Goal: Transaction & Acquisition: Purchase product/service

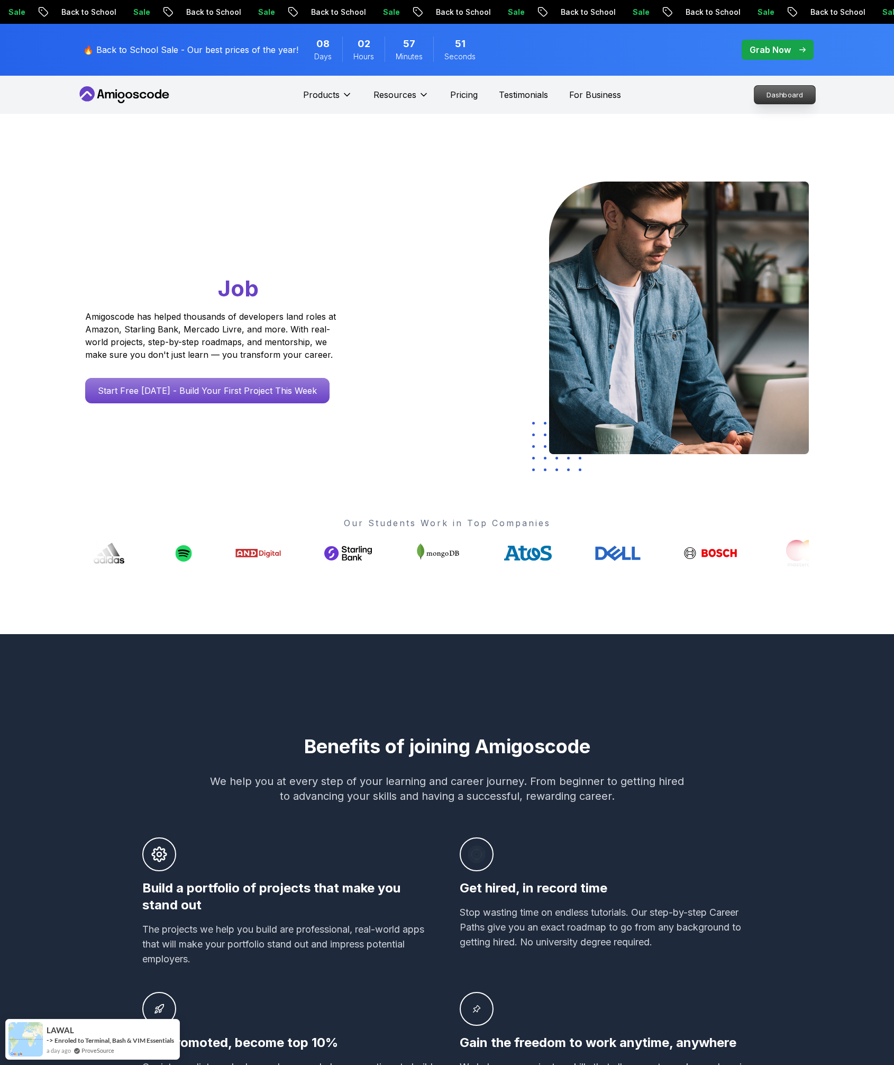
click at [761, 90] on p "Dashboard" at bounding box center [785, 95] width 61 height 18
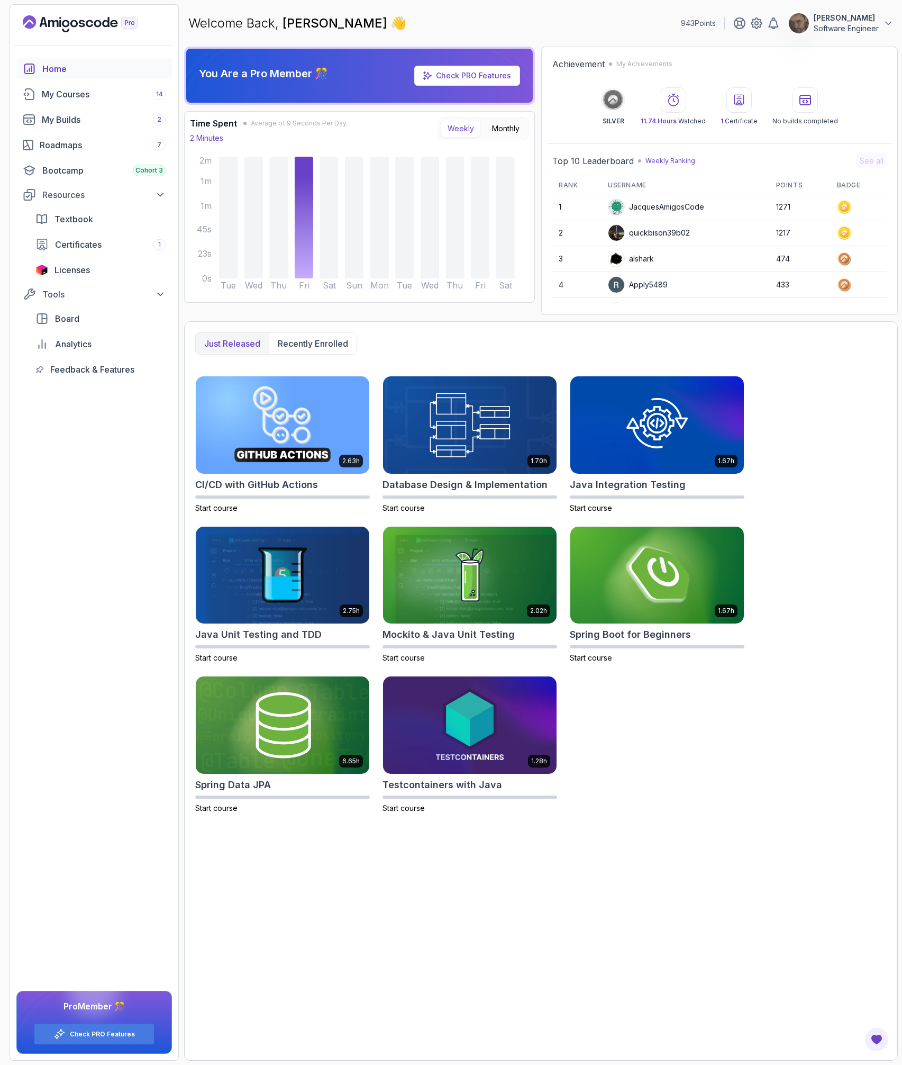
click at [740, 107] on div at bounding box center [739, 99] width 25 height 25
click at [667, 162] on p "Weekly Ranking" at bounding box center [671, 161] width 50 height 8
click at [879, 20] on p "Konstantinos Dimitriadis" at bounding box center [846, 18] width 65 height 11
click at [363, 75] on div "You Are a Pro Member 🎊 Check PRO Features" at bounding box center [360, 75] width 338 height 37
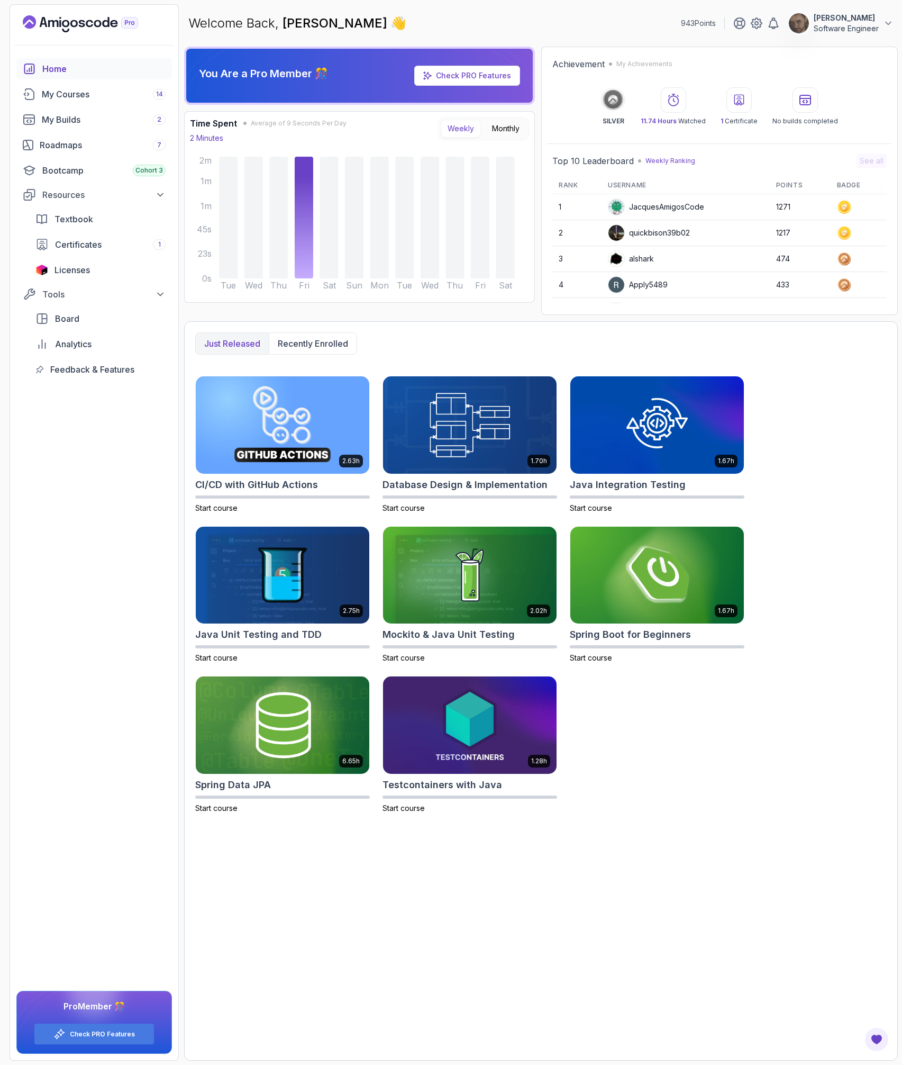
click at [432, 71] on icon at bounding box center [427, 75] width 8 height 8
click at [428, 71] on icon at bounding box center [427, 75] width 8 height 8
click at [105, 1035] on link "Check PRO Features" at bounding box center [102, 1034] width 65 height 8
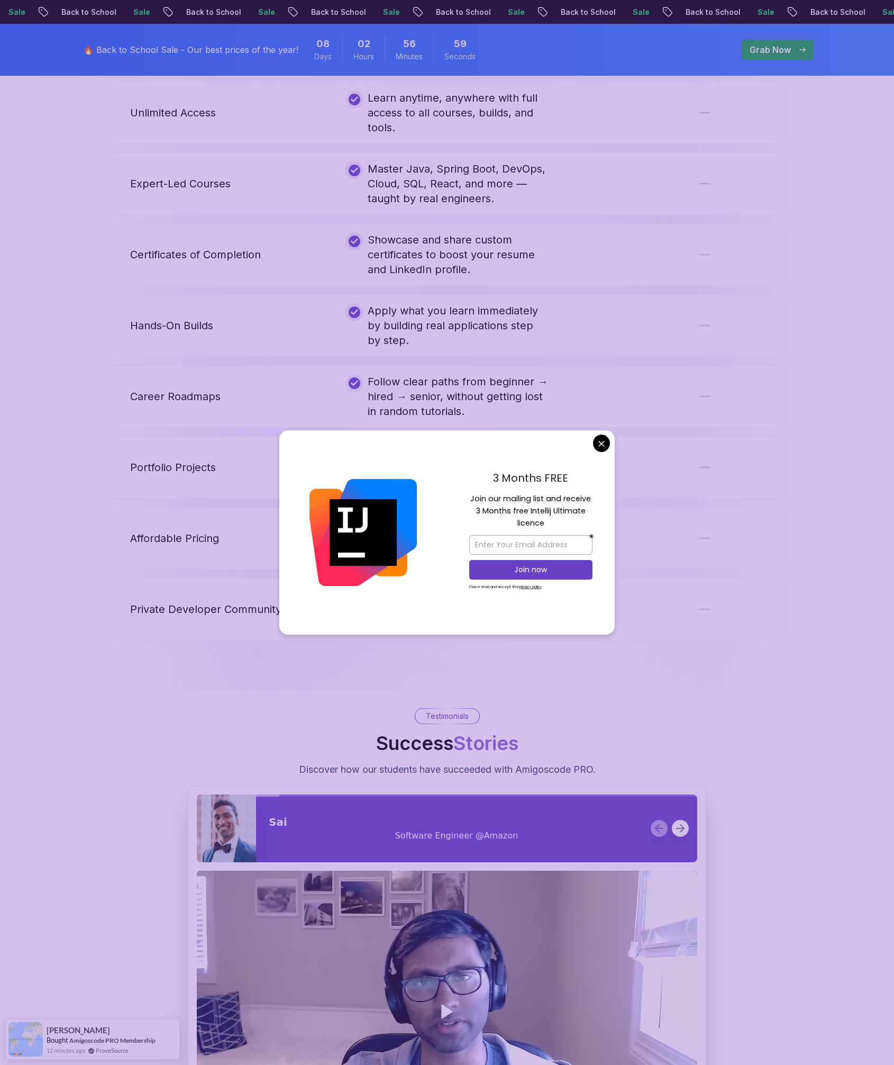
scroll to position [888, 0]
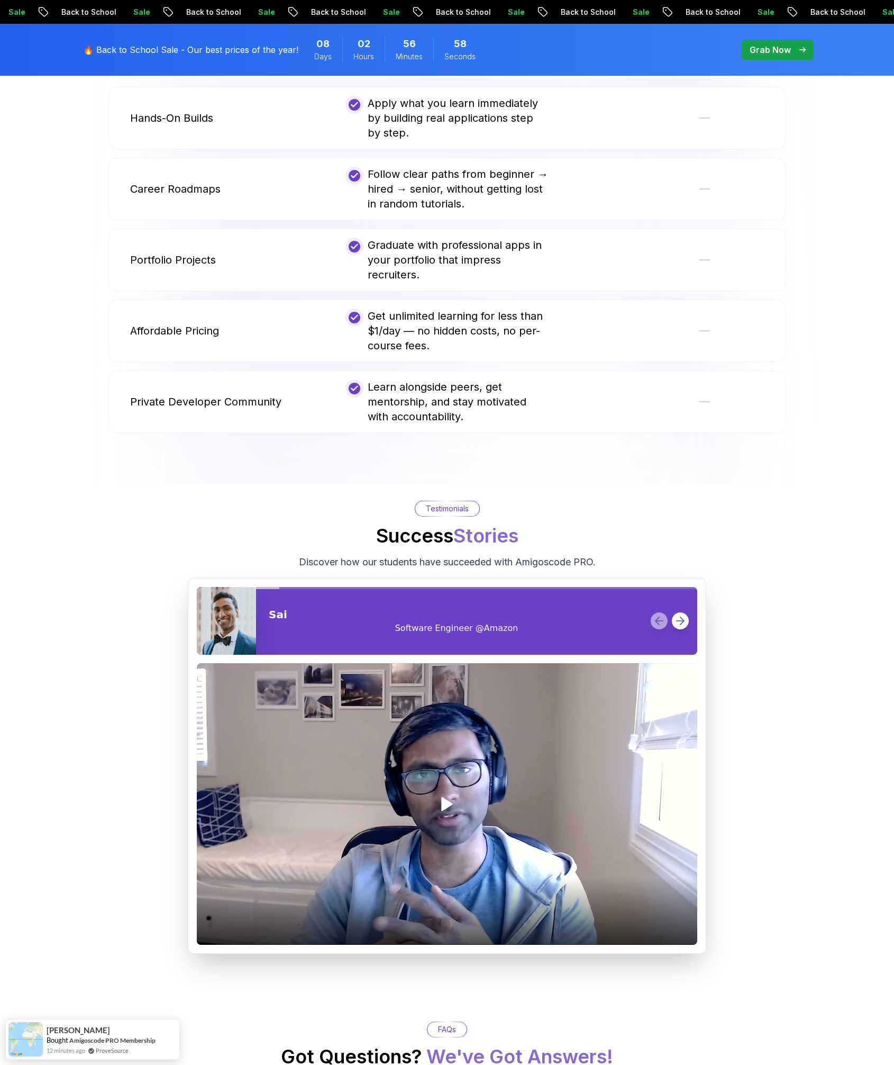
click at [599, 447] on body "Sale Back to School Sale Back to School Sale Back to School Sale Back to School…" at bounding box center [447, 657] width 894 height 3091
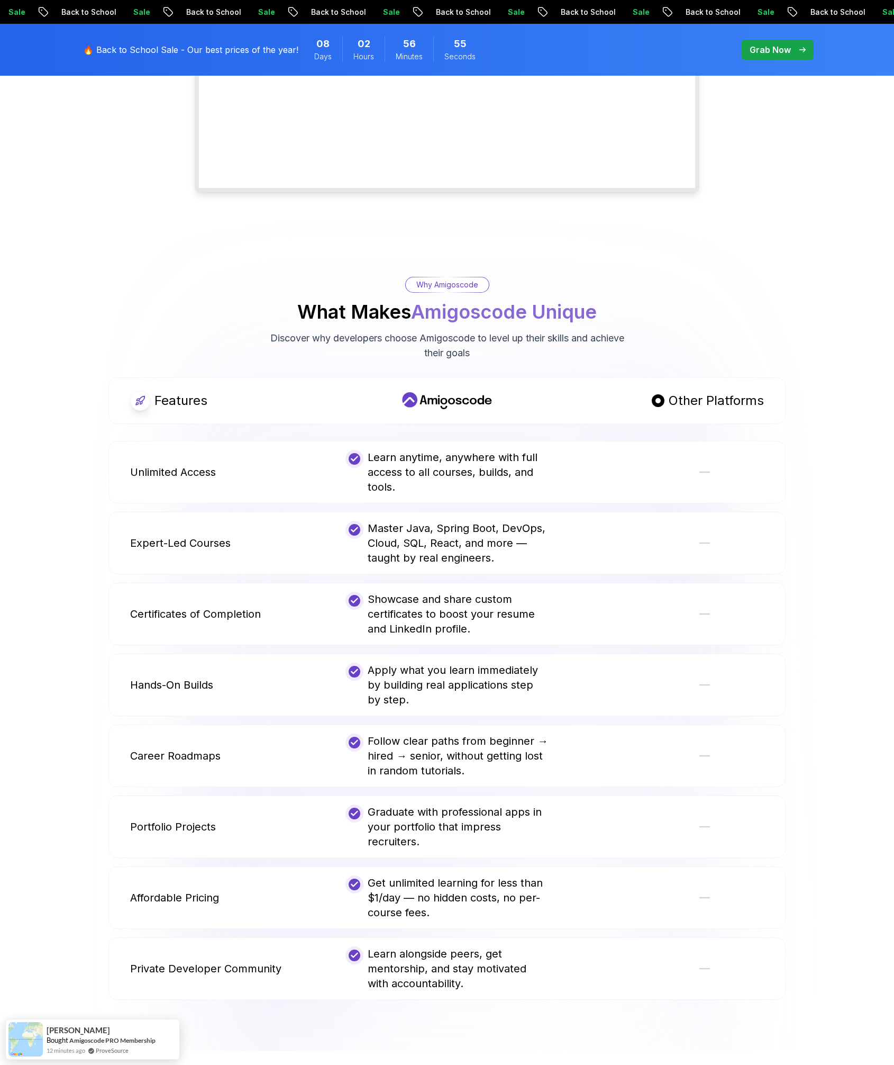
scroll to position [0, 0]
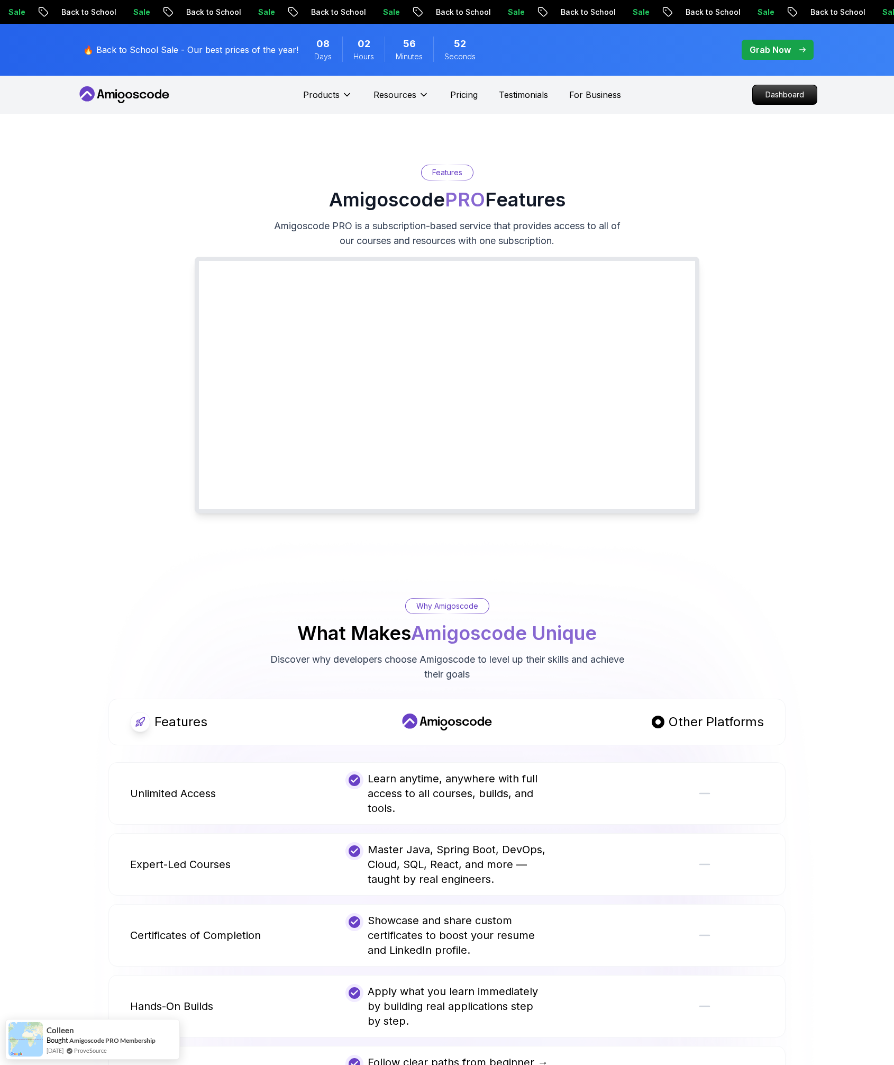
click at [342, 52] on div "02 Hours" at bounding box center [363, 49] width 42 height 25
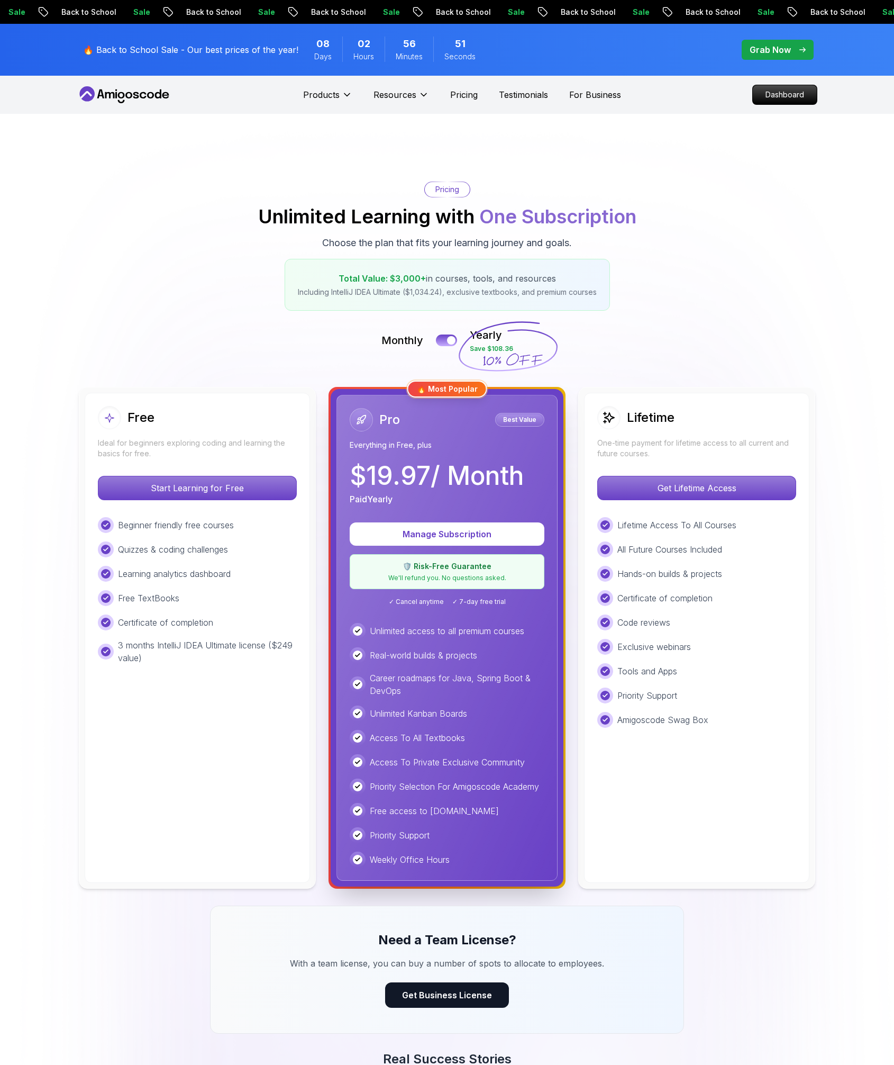
click at [251, 48] on p "🔥 Back to School Sale - Our best prices of the year!" at bounding box center [190, 49] width 215 height 13
click at [701, 494] on p "Get Lifetime Access" at bounding box center [697, 488] width 188 height 22
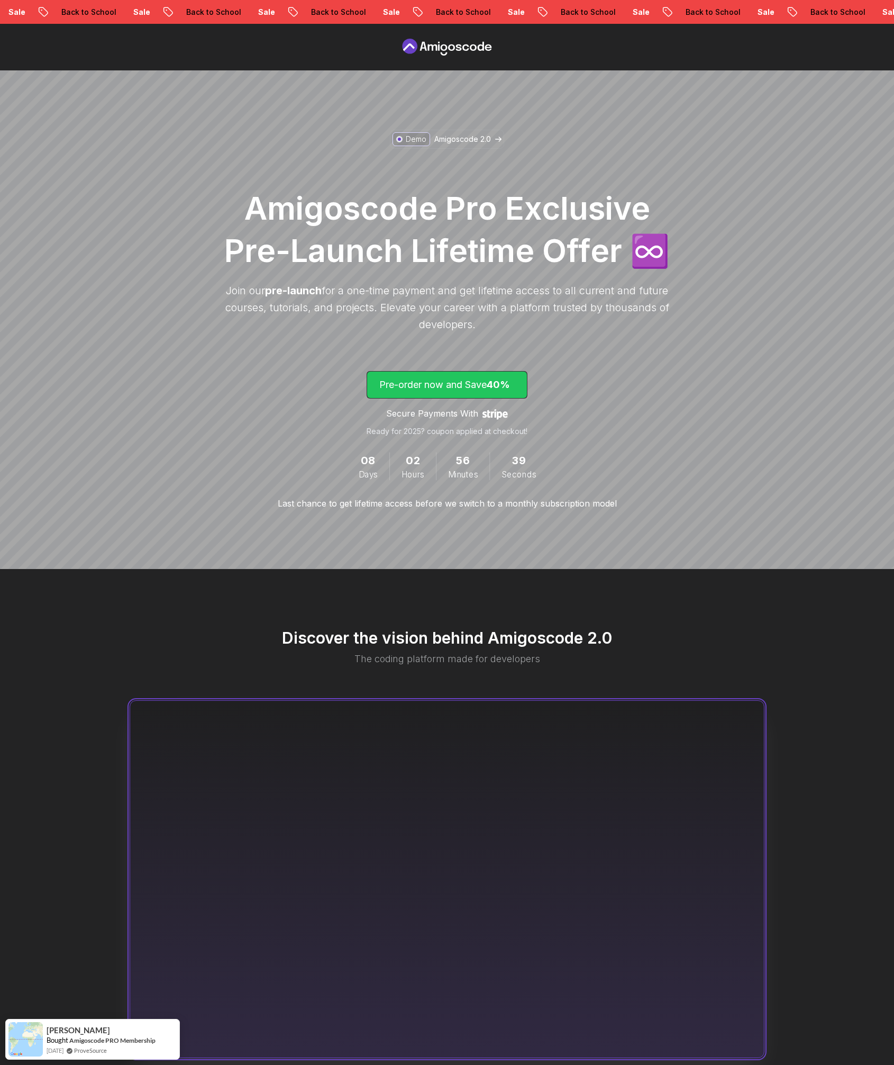
click at [483, 382] on p "Pre-order now and Save 40%" at bounding box center [446, 384] width 135 height 15
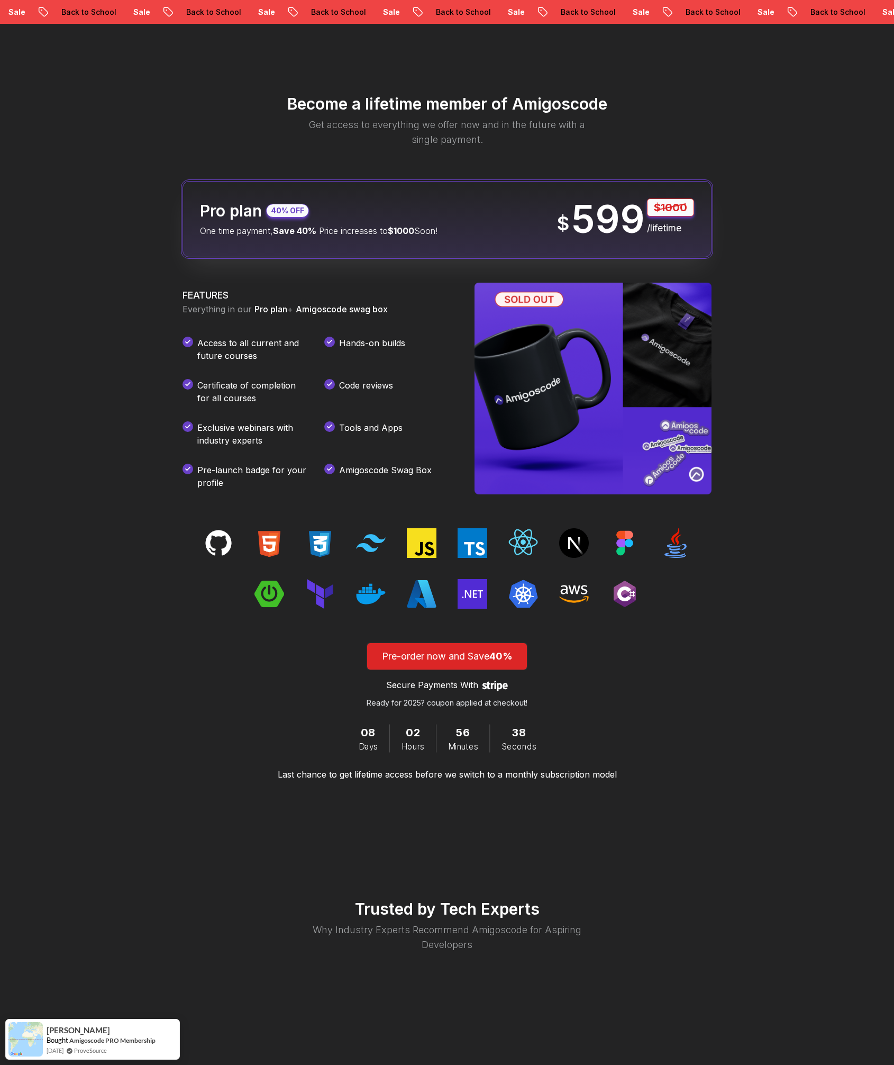
scroll to position [1246, 0]
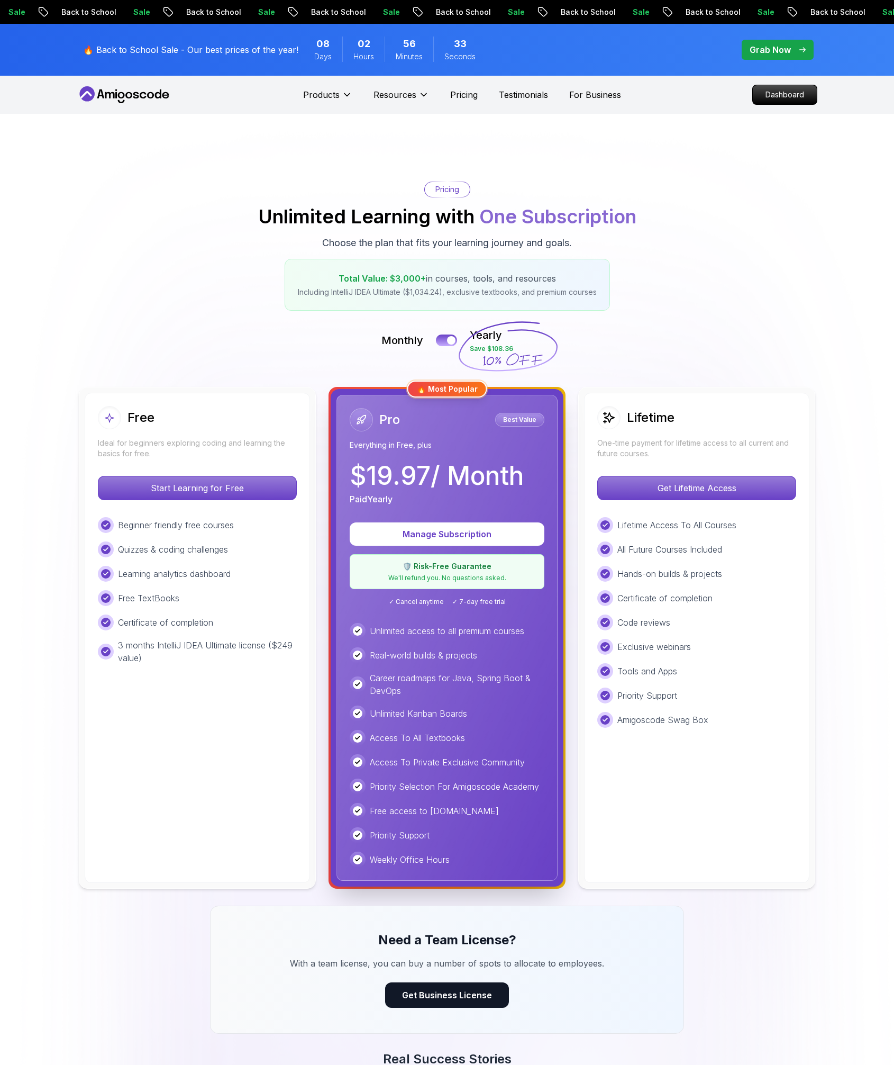
click at [414, 427] on div "Pro Best Value" at bounding box center [447, 419] width 195 height 23
click at [435, 390] on div "🔥 Most Popular" at bounding box center [448, 389] width 80 height 17
click at [527, 423] on p "Best Value" at bounding box center [520, 419] width 46 height 11
click at [450, 341] on div at bounding box center [451, 340] width 9 height 9
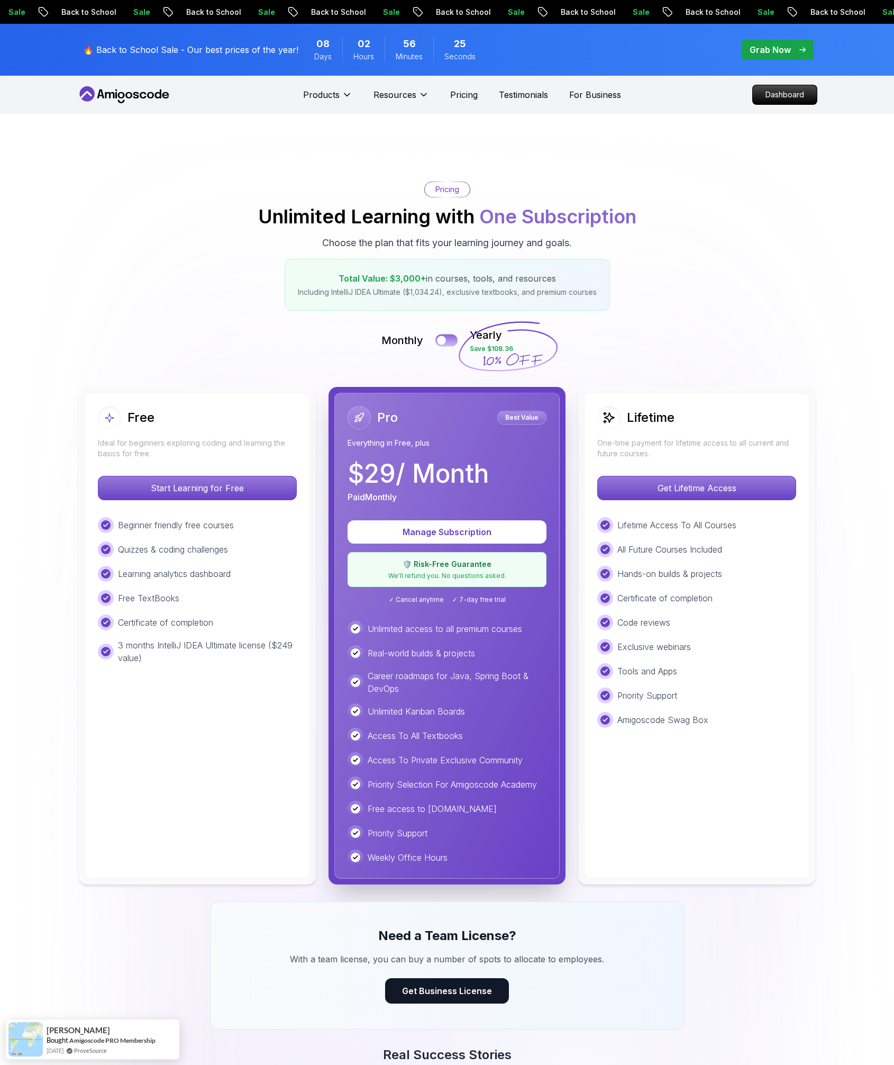
click at [450, 341] on button at bounding box center [447, 340] width 22 height 12
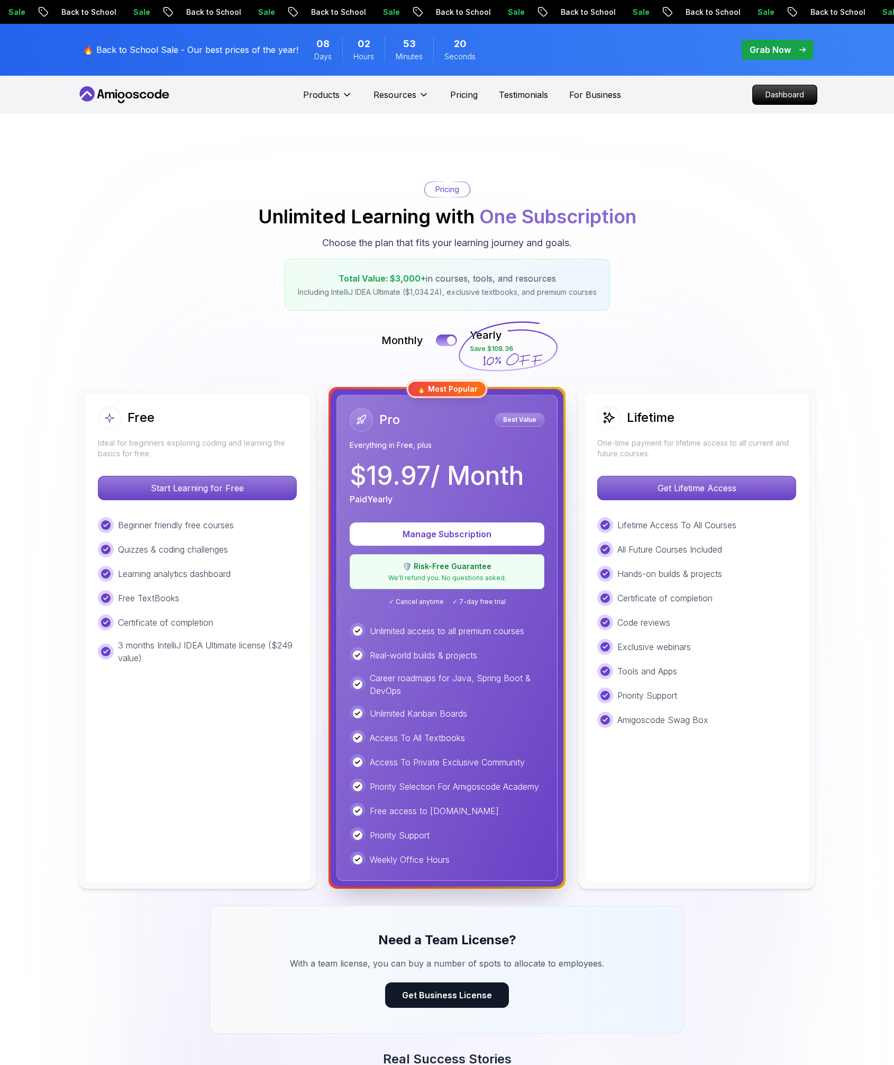
click at [274, 53] on p "🔥 Back to School Sale - Our best prices of the year!" at bounding box center [190, 49] width 215 height 13
click at [465, 389] on div "🔥 Most Popular" at bounding box center [448, 389] width 80 height 17
click at [534, 419] on p "Best Value" at bounding box center [520, 419] width 46 height 11
click at [372, 420] on div at bounding box center [361, 419] width 23 height 23
click at [366, 420] on icon at bounding box center [361, 419] width 11 height 11
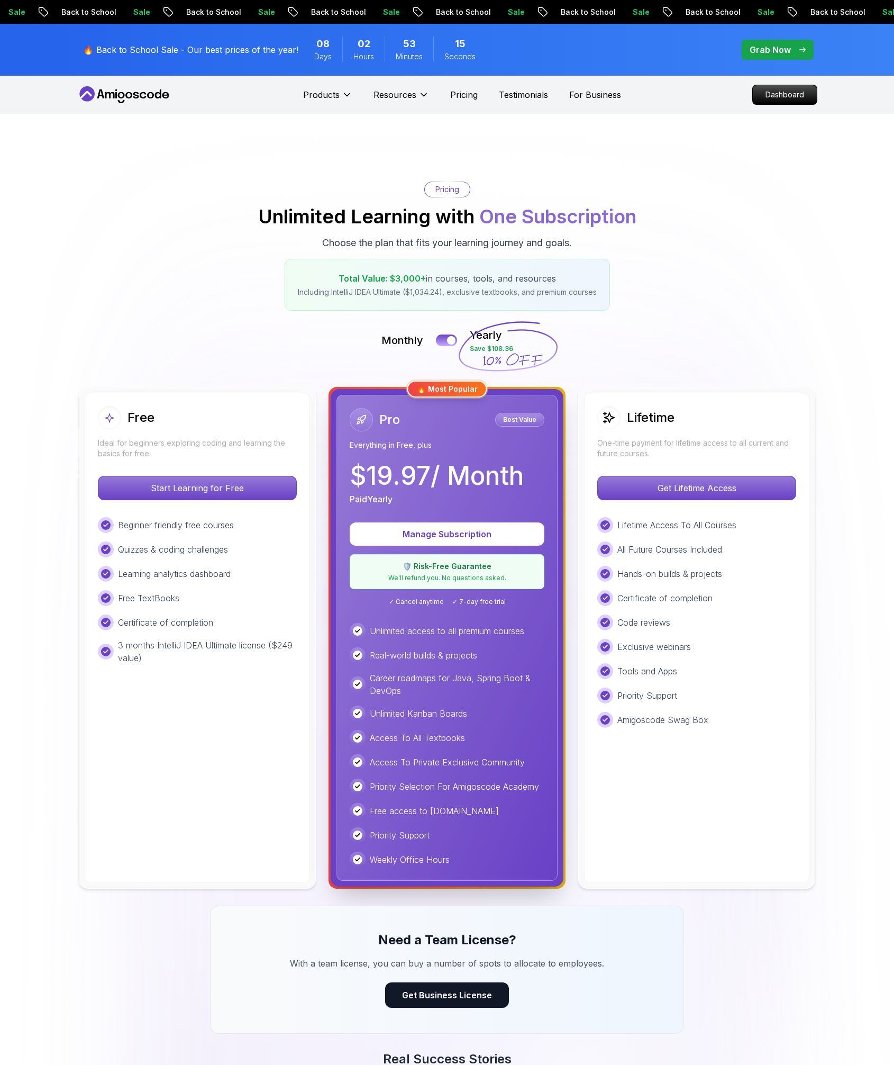
click at [375, 504] on p "Paid Yearly" at bounding box center [371, 499] width 43 height 13
click at [382, 496] on p "Paid Yearly" at bounding box center [371, 499] width 43 height 13
click at [424, 479] on p "$ 19.97 / Month" at bounding box center [437, 475] width 174 height 25
click at [479, 533] on p "Manage Subscription" at bounding box center [447, 534] width 161 height 12
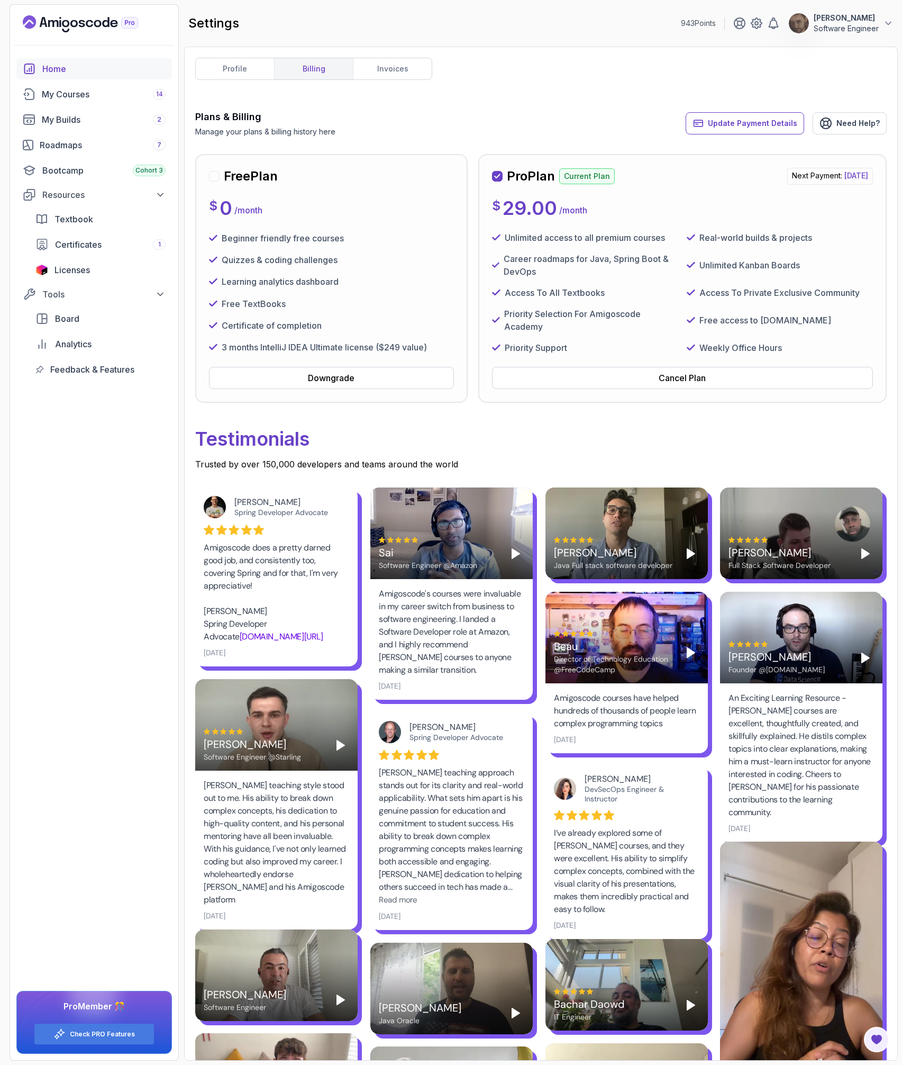
click at [58, 64] on div "Home" at bounding box center [103, 68] width 123 height 13
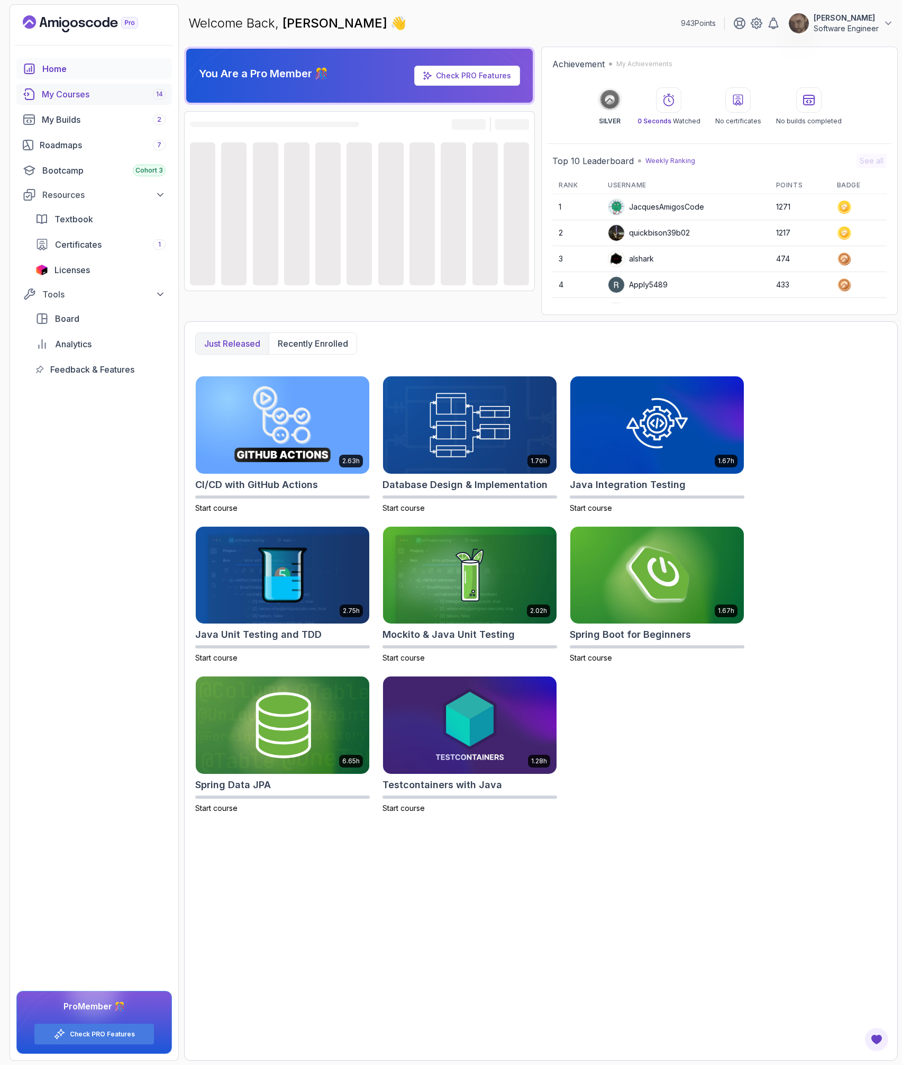
click at [123, 94] on div "My Courses 14" at bounding box center [104, 94] width 124 height 13
